Goal: Information Seeking & Learning: Learn about a topic

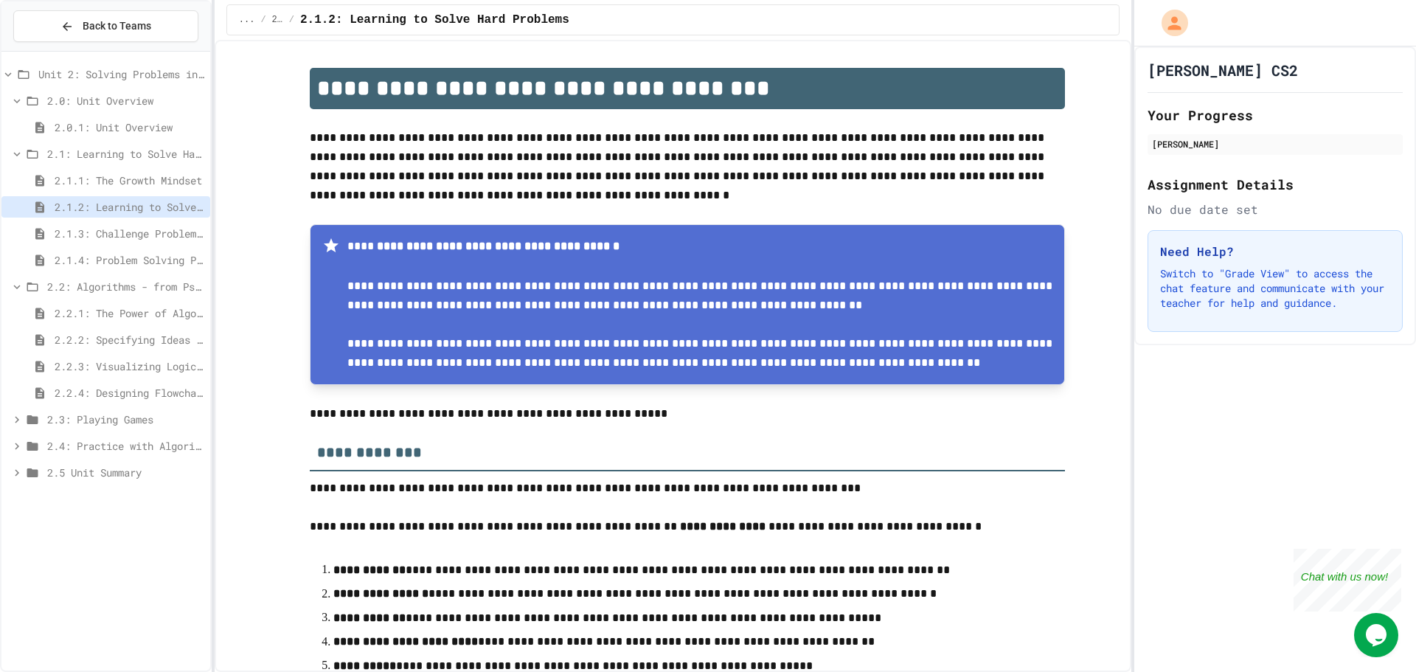
click at [116, 437] on div "2.4: Practice with Algorithms" at bounding box center [105, 445] width 209 height 21
click at [120, 474] on span "2.4.1: Algorithm Practice Exercises" at bounding box center [130, 472] width 150 height 15
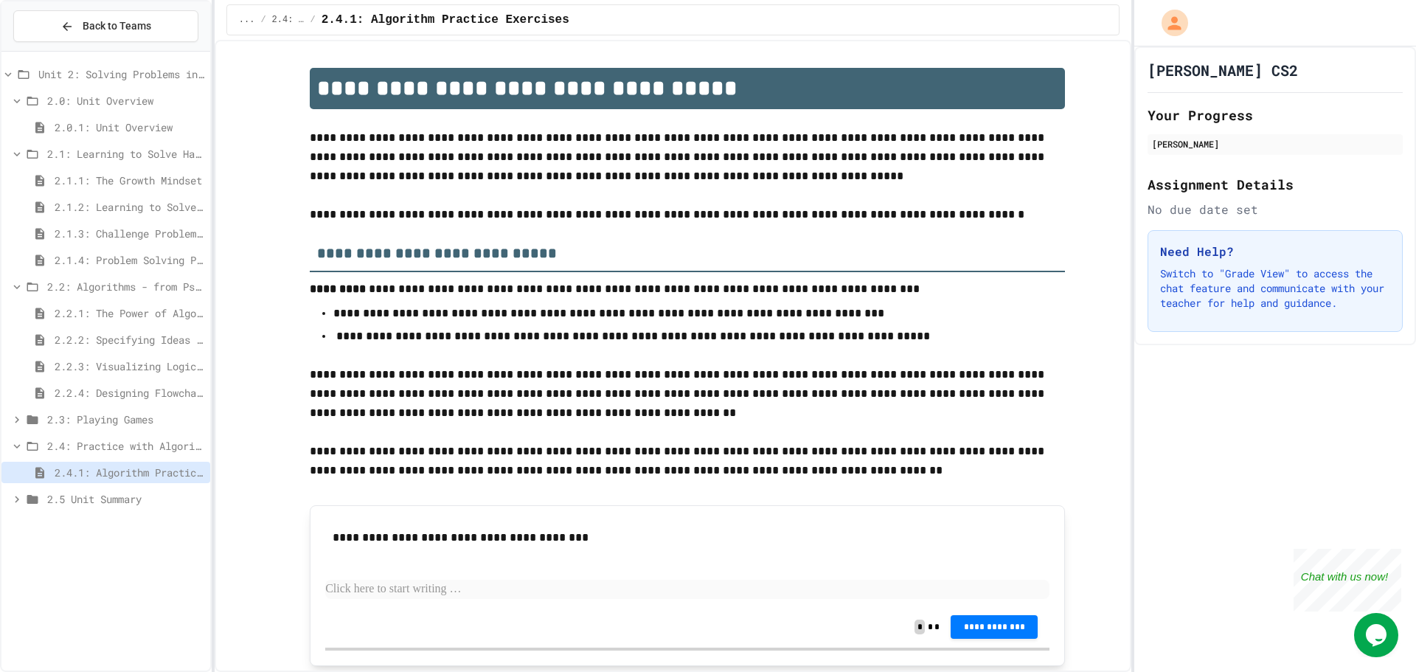
click at [126, 308] on span "2.2.1: The Power of Algorithms" at bounding box center [130, 312] width 150 height 15
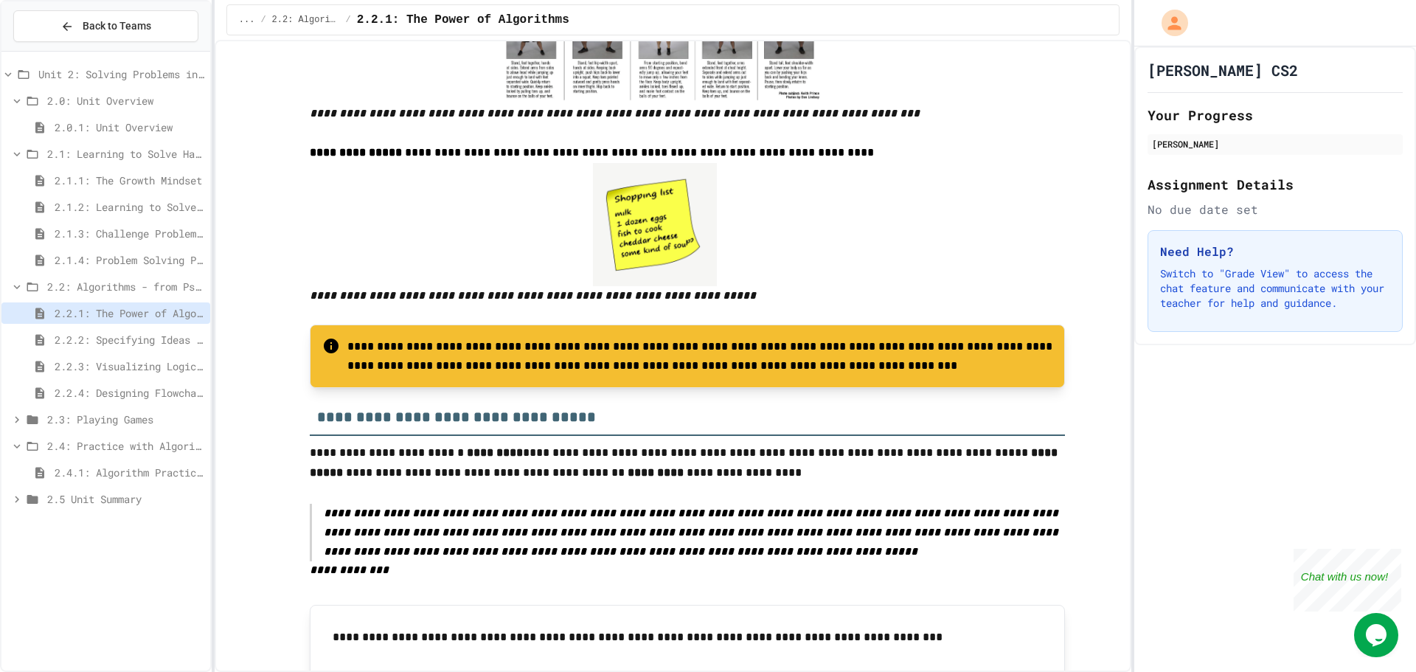
scroll to position [738, 0]
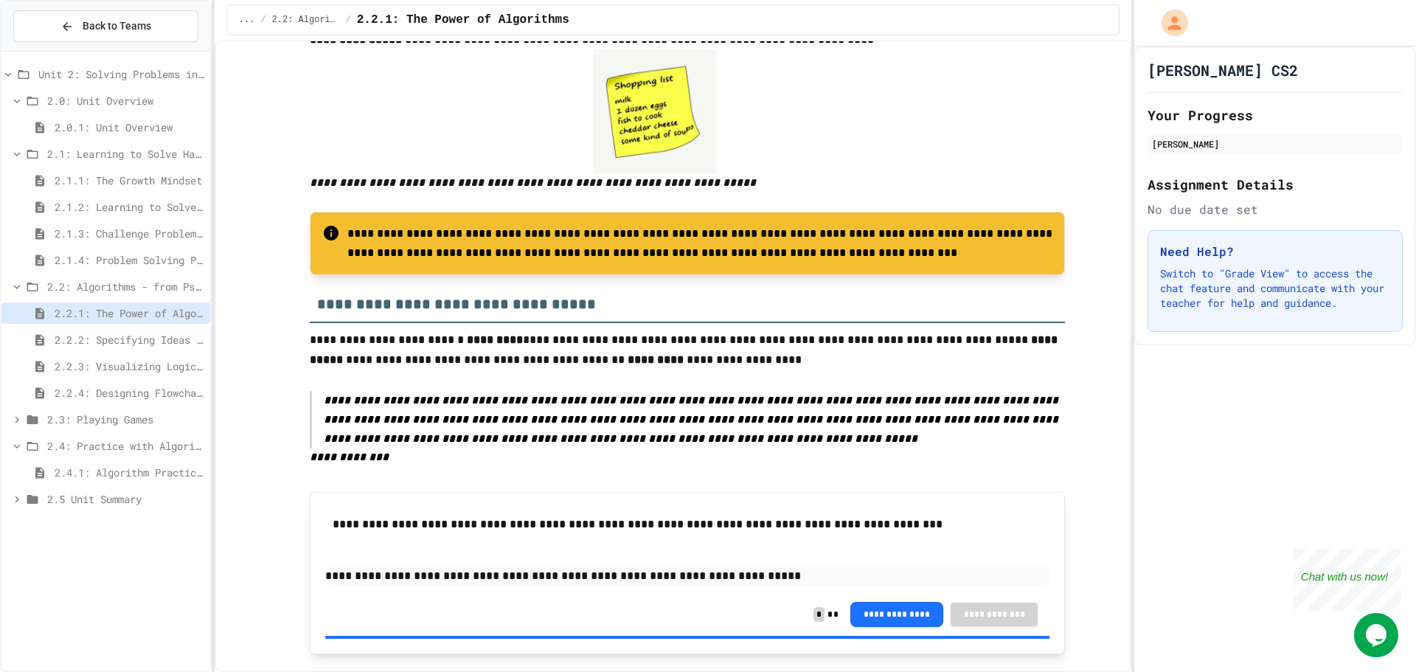
click at [166, 359] on span "2.2.3: Visualizing Logic with Flowcharts" at bounding box center [130, 366] width 150 height 15
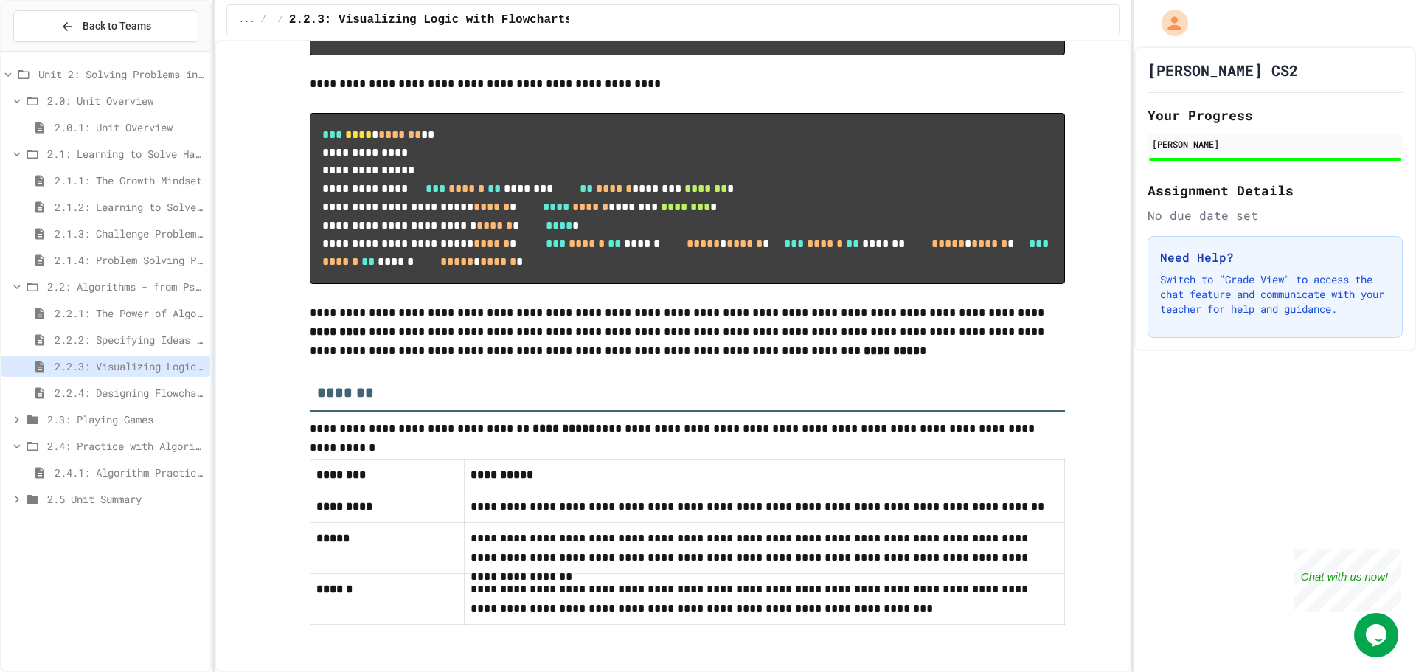
scroll to position [6802, 0]
click at [156, 394] on span "2.2.4: Designing Flowcharts" at bounding box center [130, 392] width 150 height 15
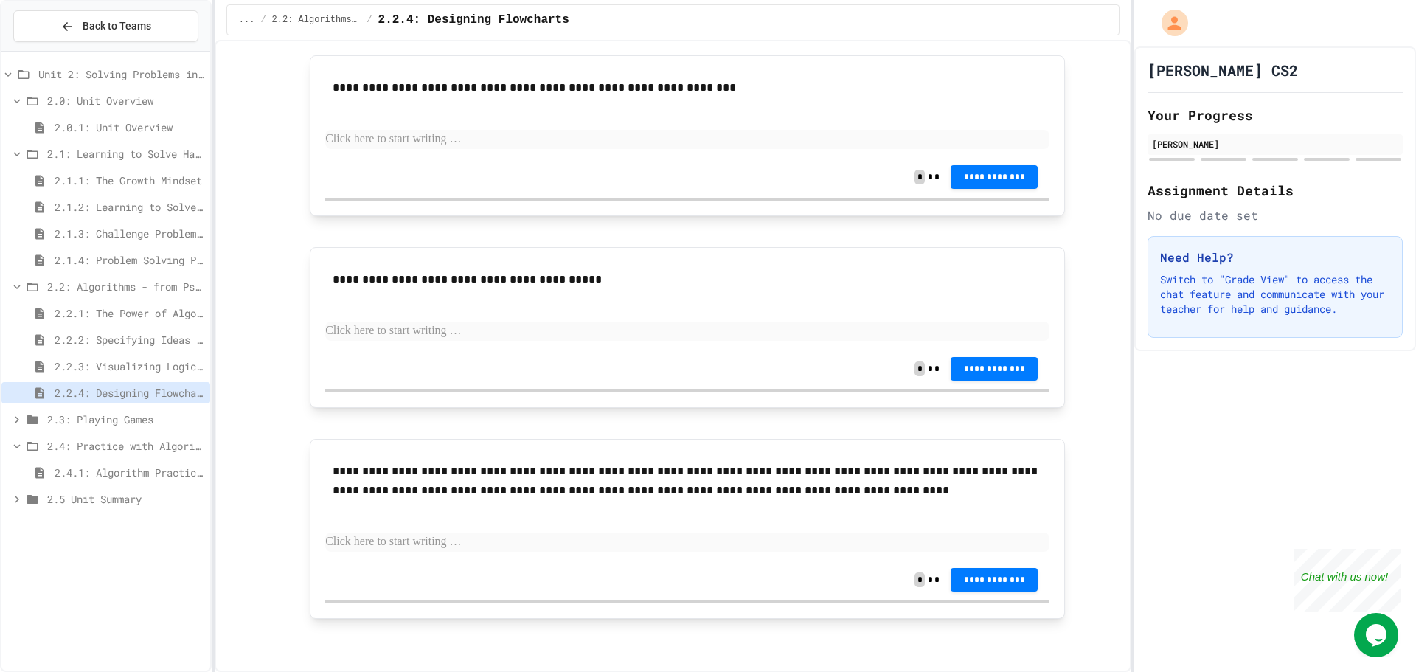
scroll to position [1825, 0]
click at [77, 426] on span "2.3: Playing Games" at bounding box center [125, 419] width 157 height 15
click at [88, 446] on span "2.3.1: Understanding Games with Flowcharts" at bounding box center [130, 445] width 150 height 15
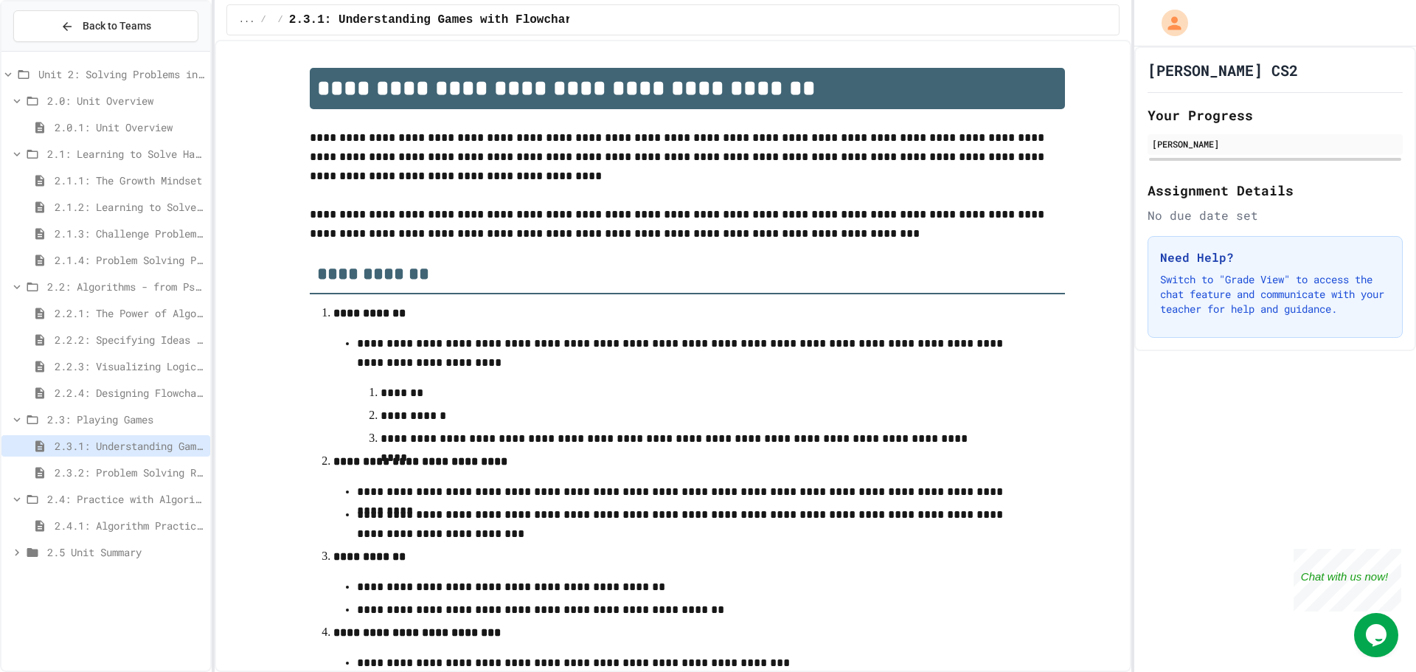
click at [99, 468] on span "2.3.2: Problem Solving Reflection" at bounding box center [130, 472] width 150 height 15
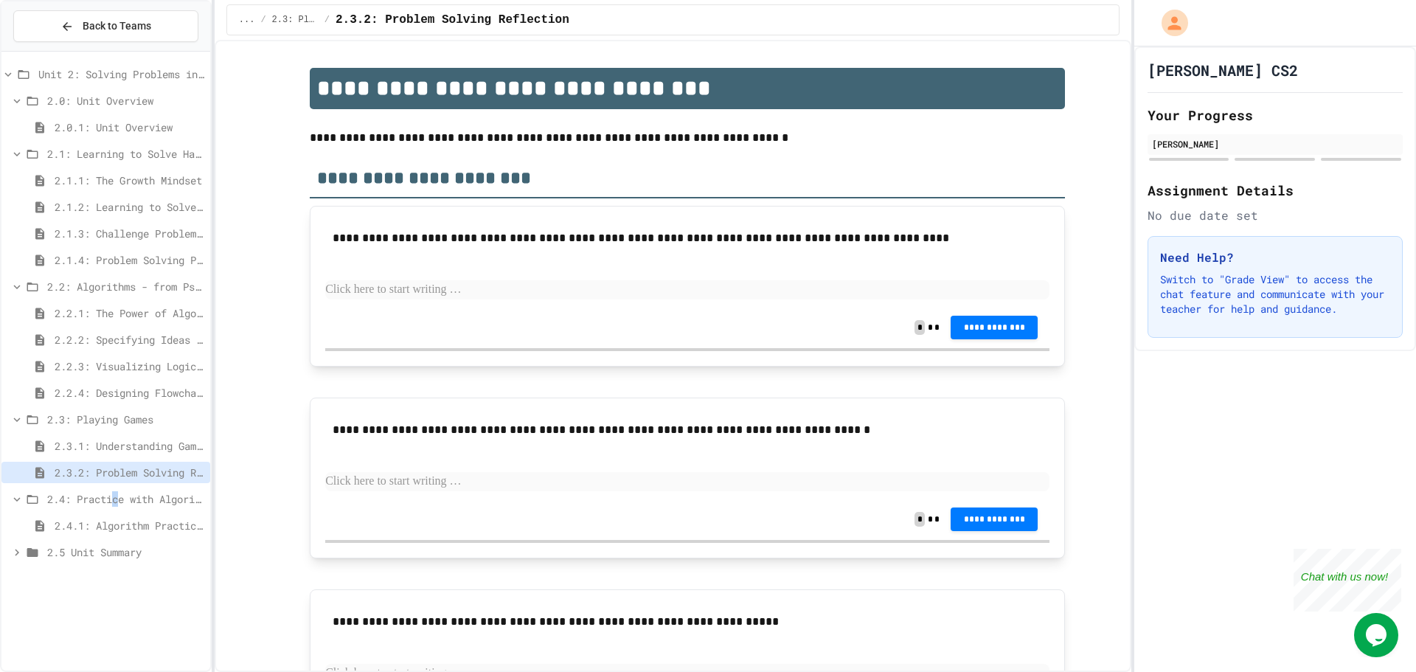
click at [116, 505] on span "2.4: Practice with Algorithms" at bounding box center [125, 498] width 157 height 15
click at [115, 501] on span "2.4: Practice with Algorithms" at bounding box center [125, 498] width 157 height 15
click at [126, 543] on div "2.5 Unit Summary" at bounding box center [105, 551] width 209 height 21
click at [120, 518] on span "2.4.1: Algorithm Practice Exercises" at bounding box center [130, 525] width 150 height 15
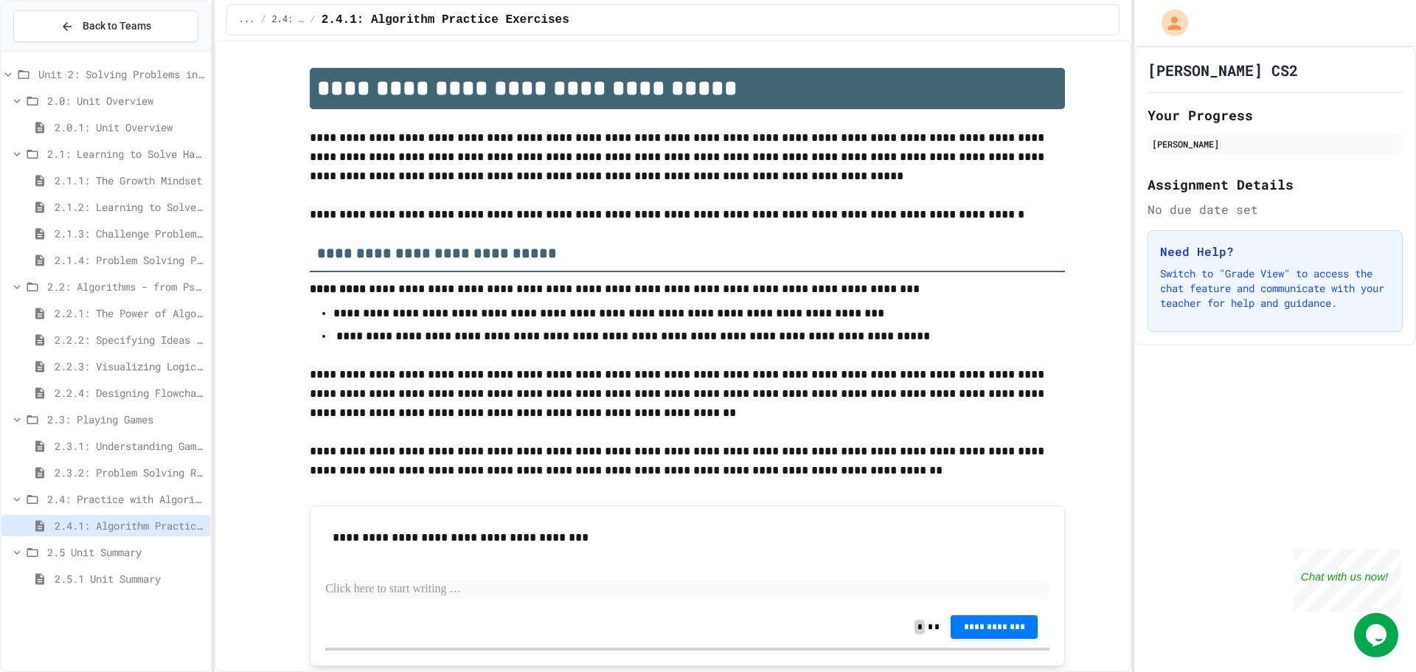
click at [122, 480] on span "2.3.2: Problem Solving Reflection" at bounding box center [130, 472] width 150 height 15
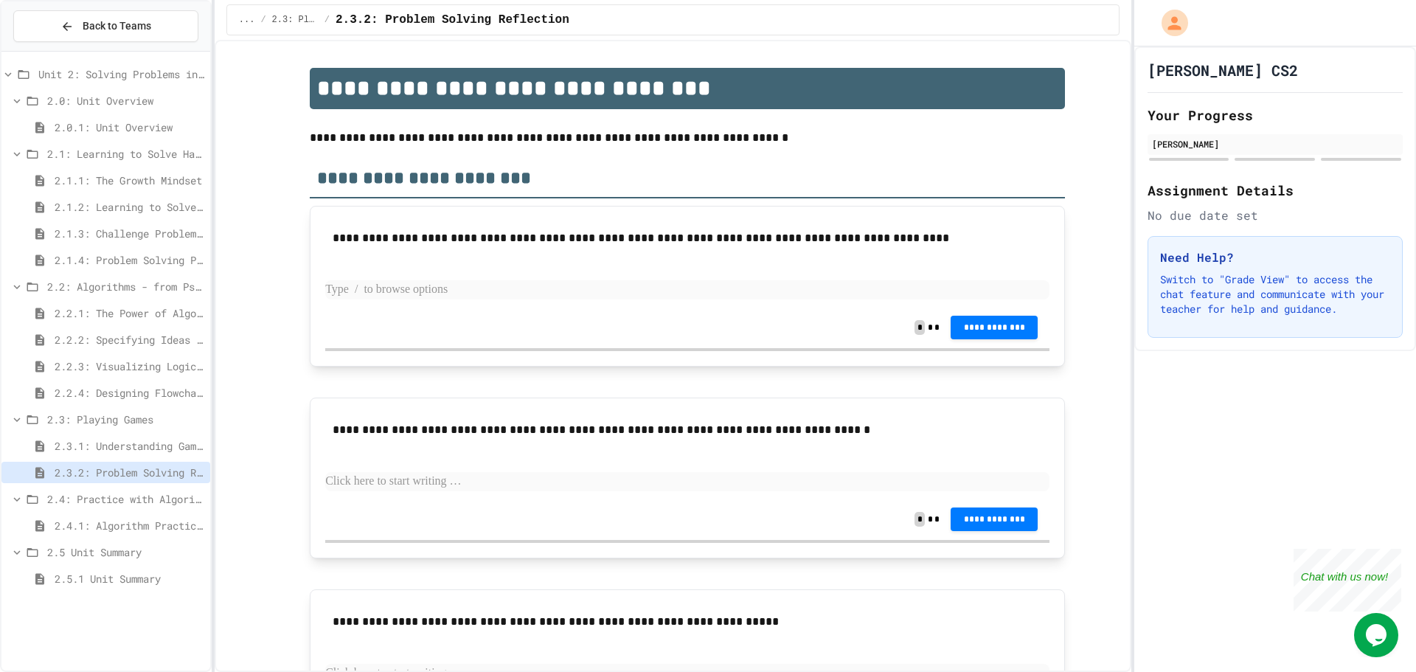
click at [495, 290] on p at bounding box center [687, 289] width 724 height 19
click at [971, 331] on span "**********" at bounding box center [994, 327] width 63 height 12
